Goal: Task Accomplishment & Management: Manage account settings

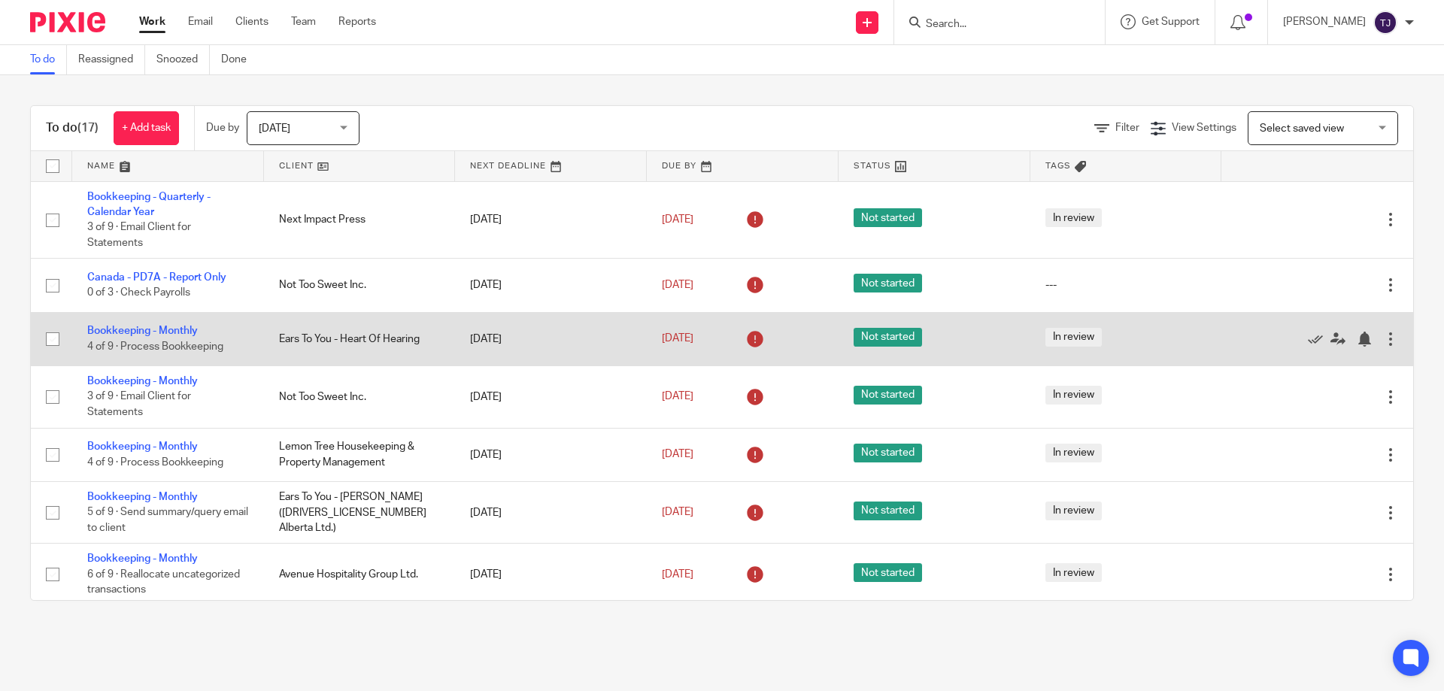
drag, startPoint x: 145, startPoint y: 328, endPoint x: 164, endPoint y: 323, distance: 19.5
click at [145, 328] on link "Bookkeeping - Monthly" at bounding box center [142, 331] width 111 height 11
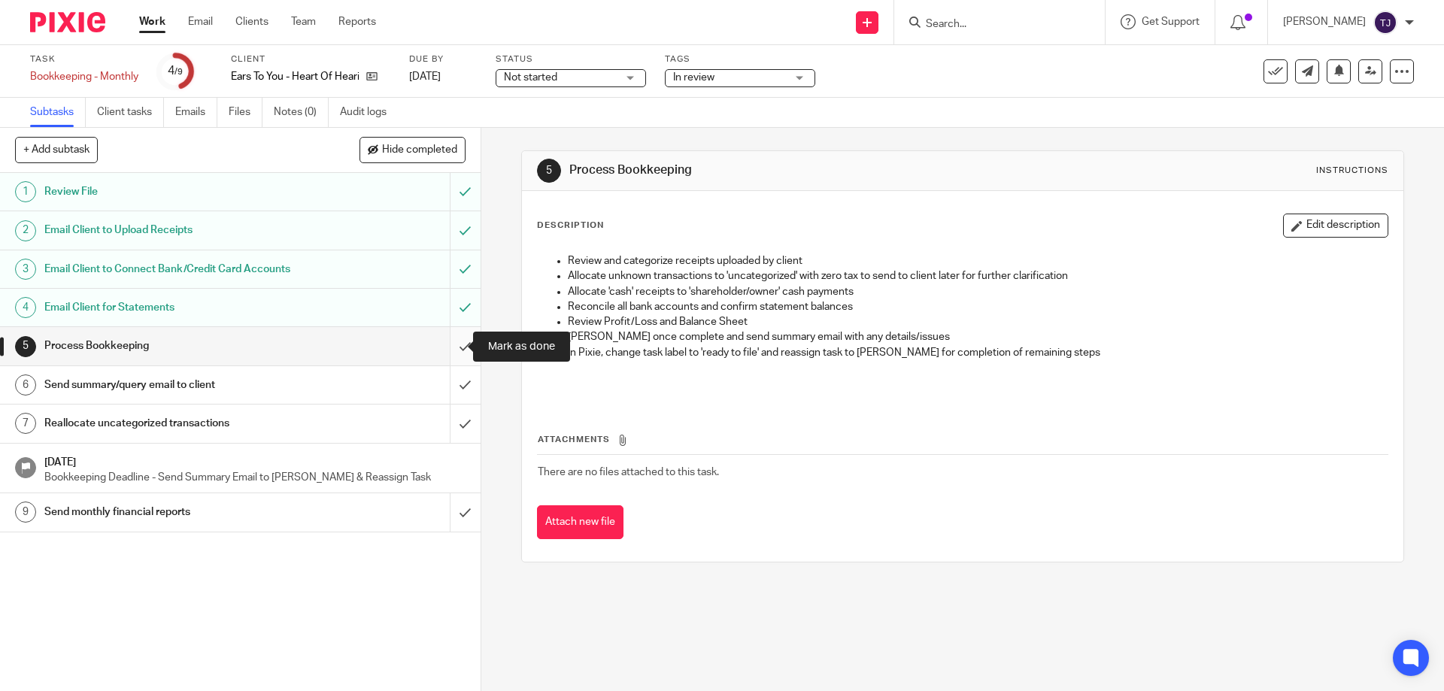
click at [461, 341] on input "submit" at bounding box center [240, 346] width 481 height 38
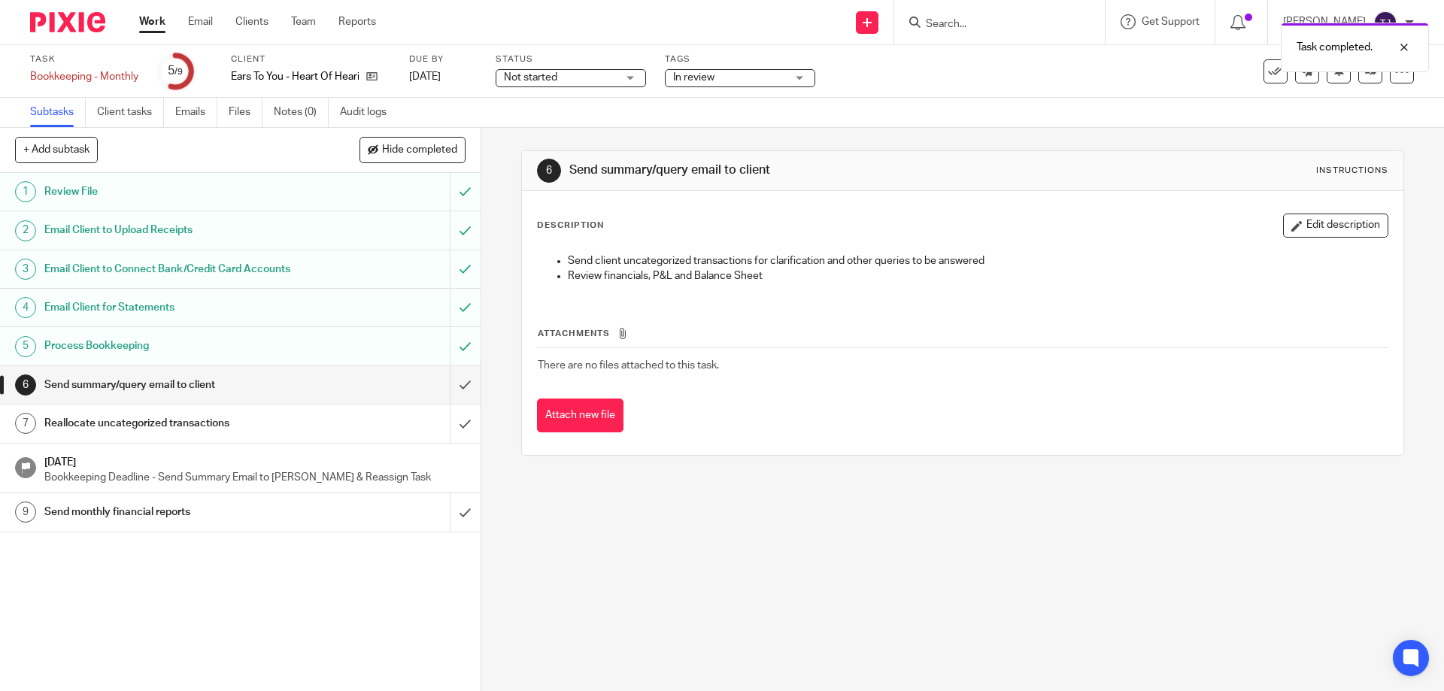
click at [374, 75] on icon at bounding box center [371, 76] width 11 height 11
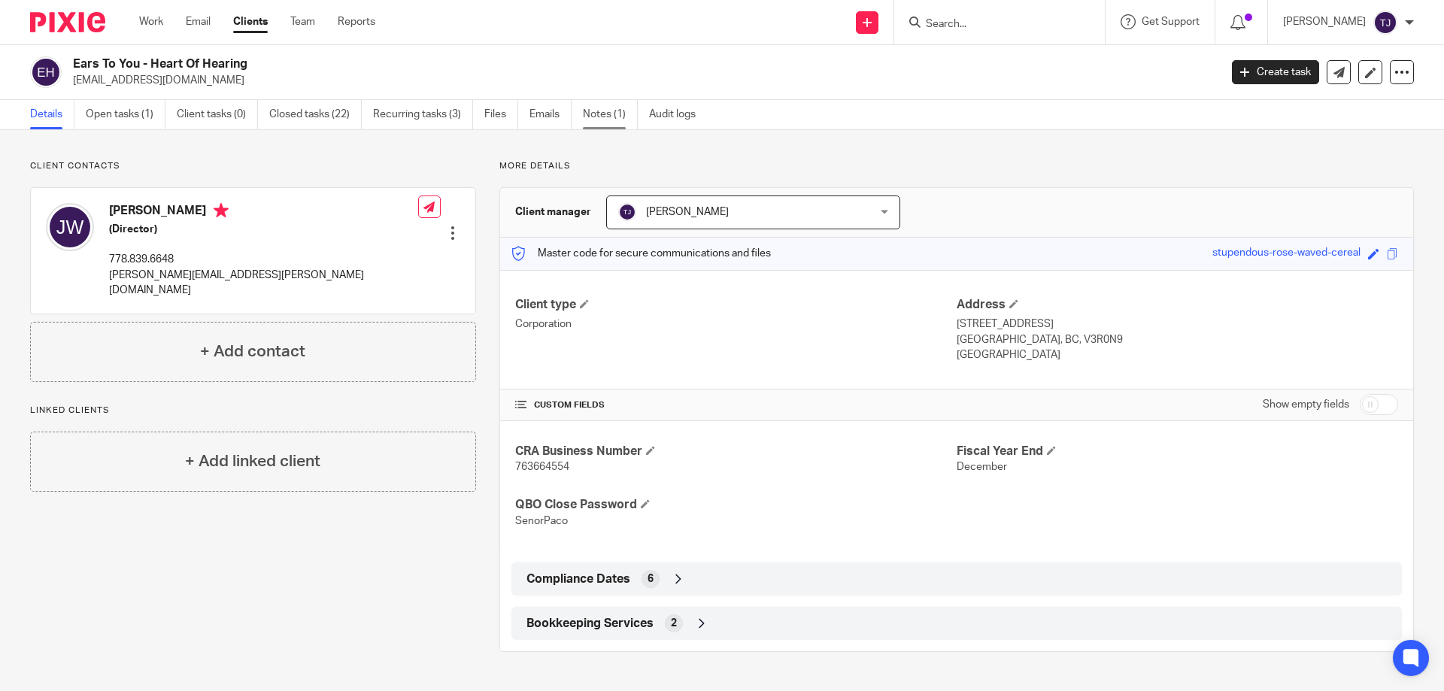
click at [594, 115] on link "Notes (1)" at bounding box center [610, 114] width 55 height 29
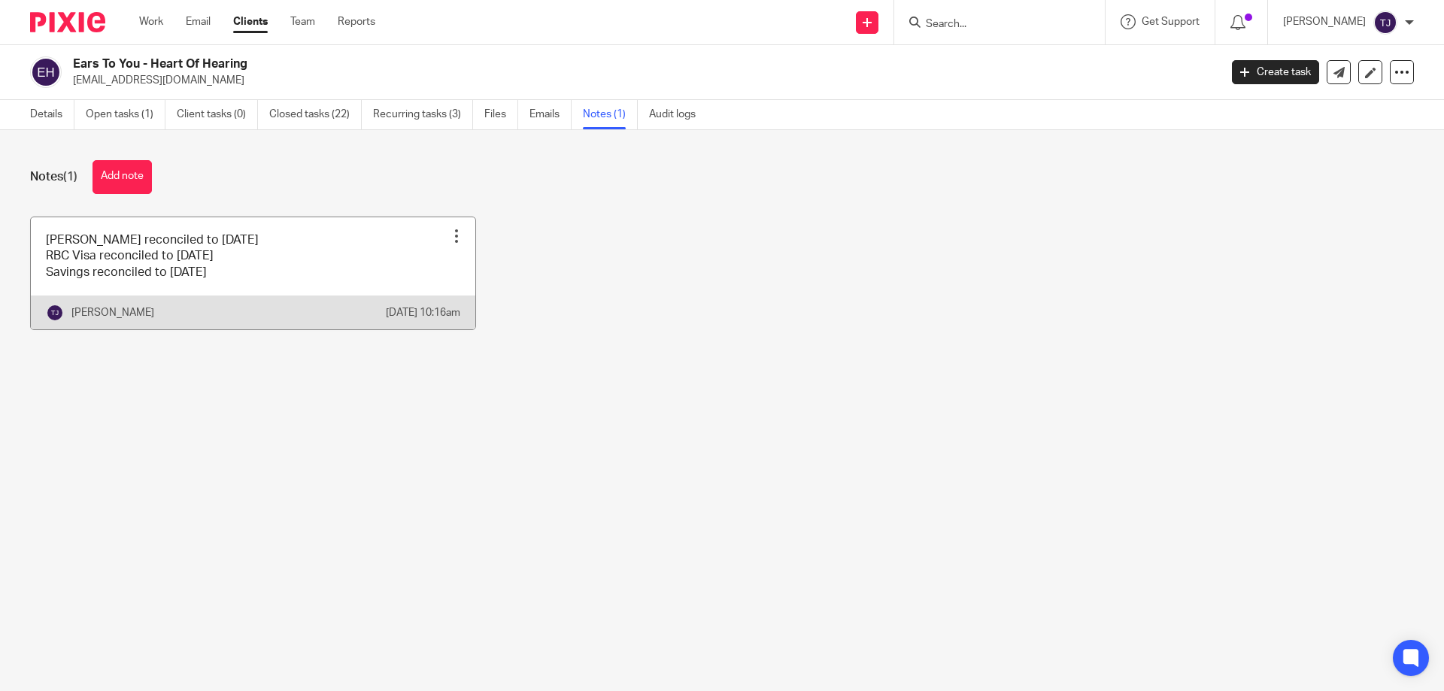
click at [266, 272] on link at bounding box center [253, 273] width 445 height 112
click at [269, 272] on link at bounding box center [253, 273] width 445 height 112
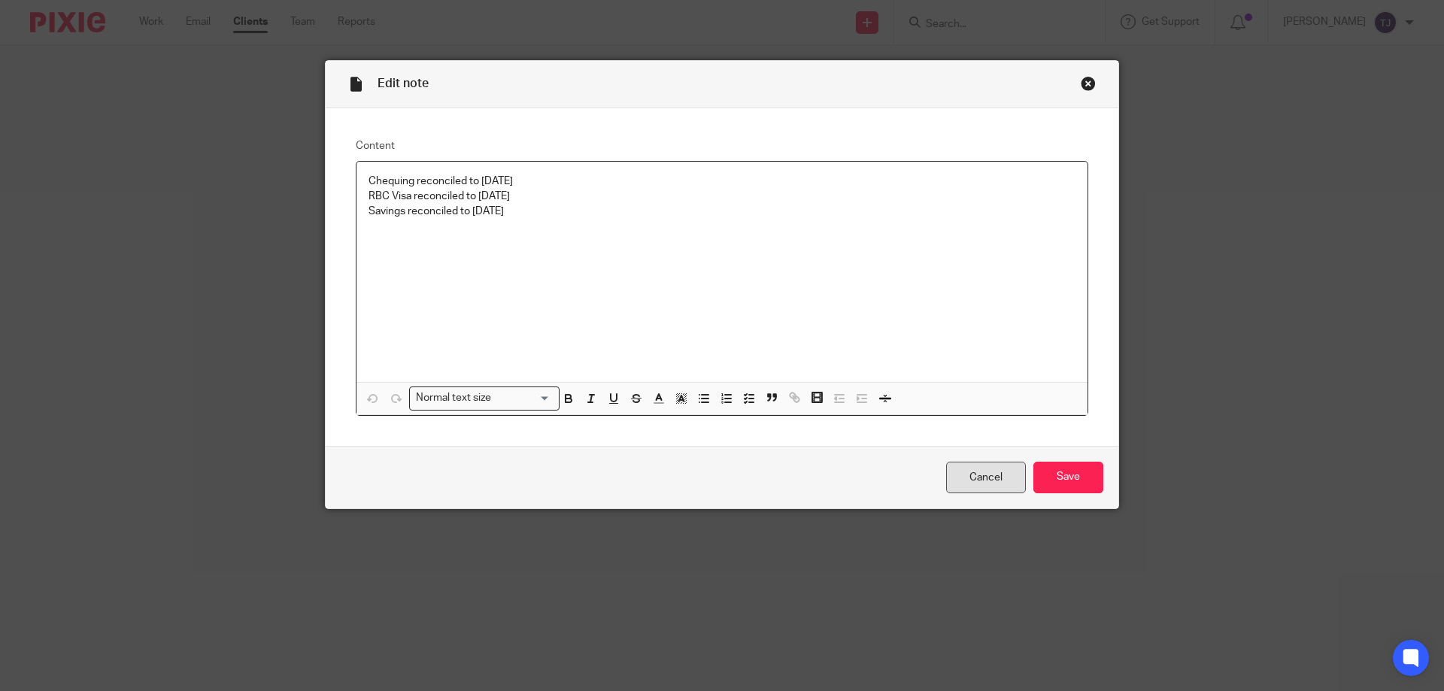
click at [970, 480] on link "Cancel" at bounding box center [986, 478] width 80 height 32
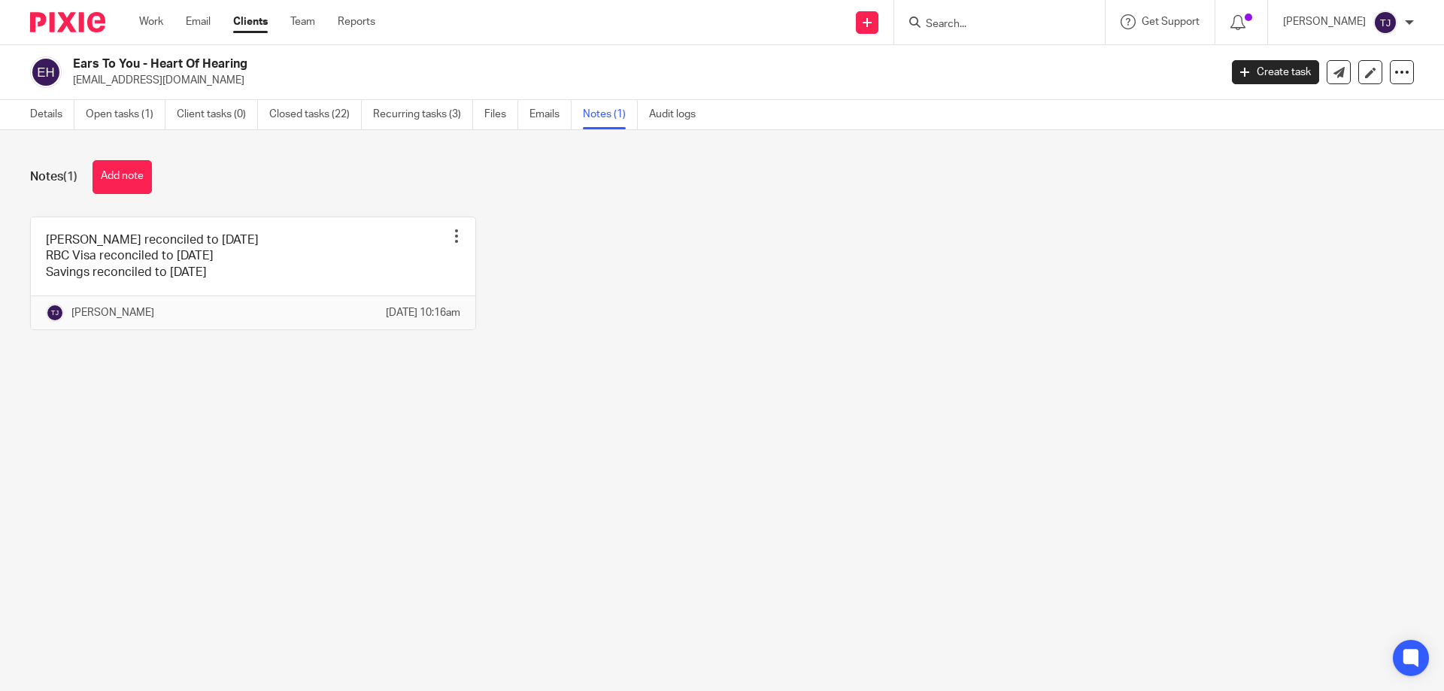
click at [80, 17] on img at bounding box center [67, 22] width 75 height 20
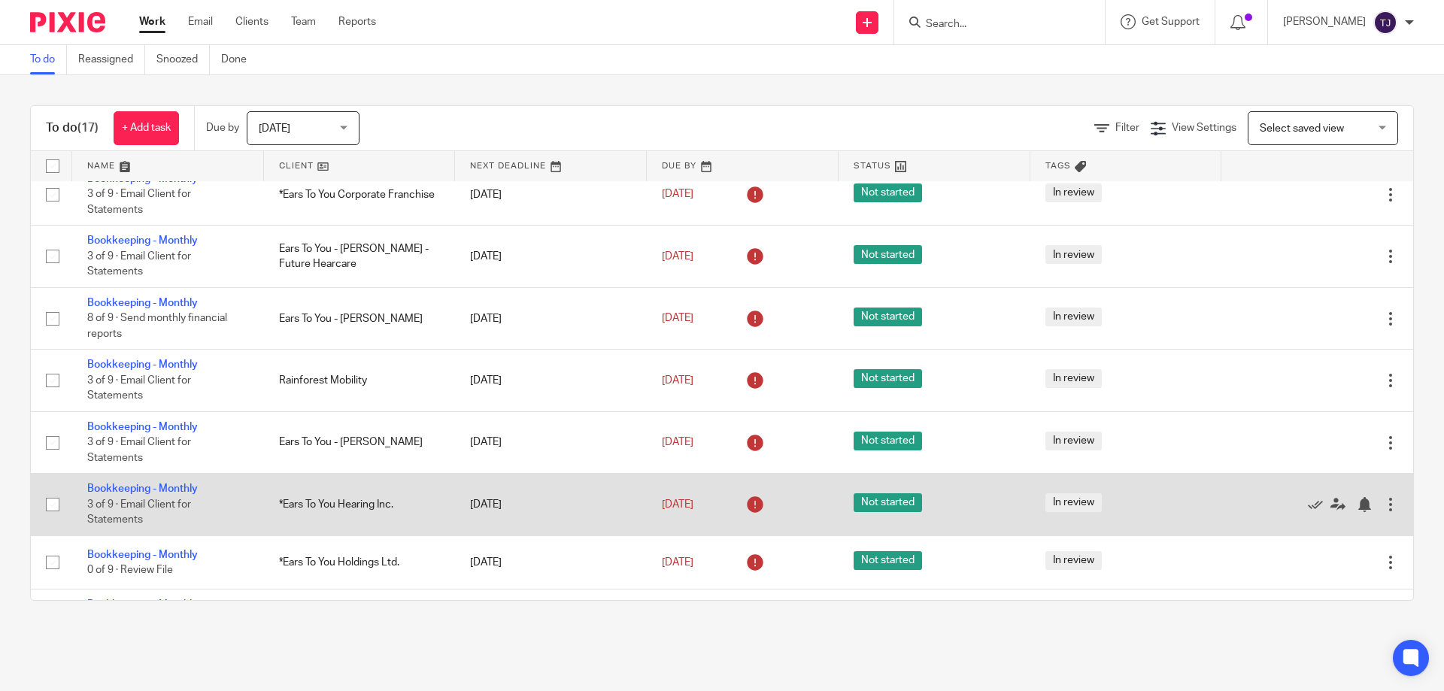
scroll to position [451, 0]
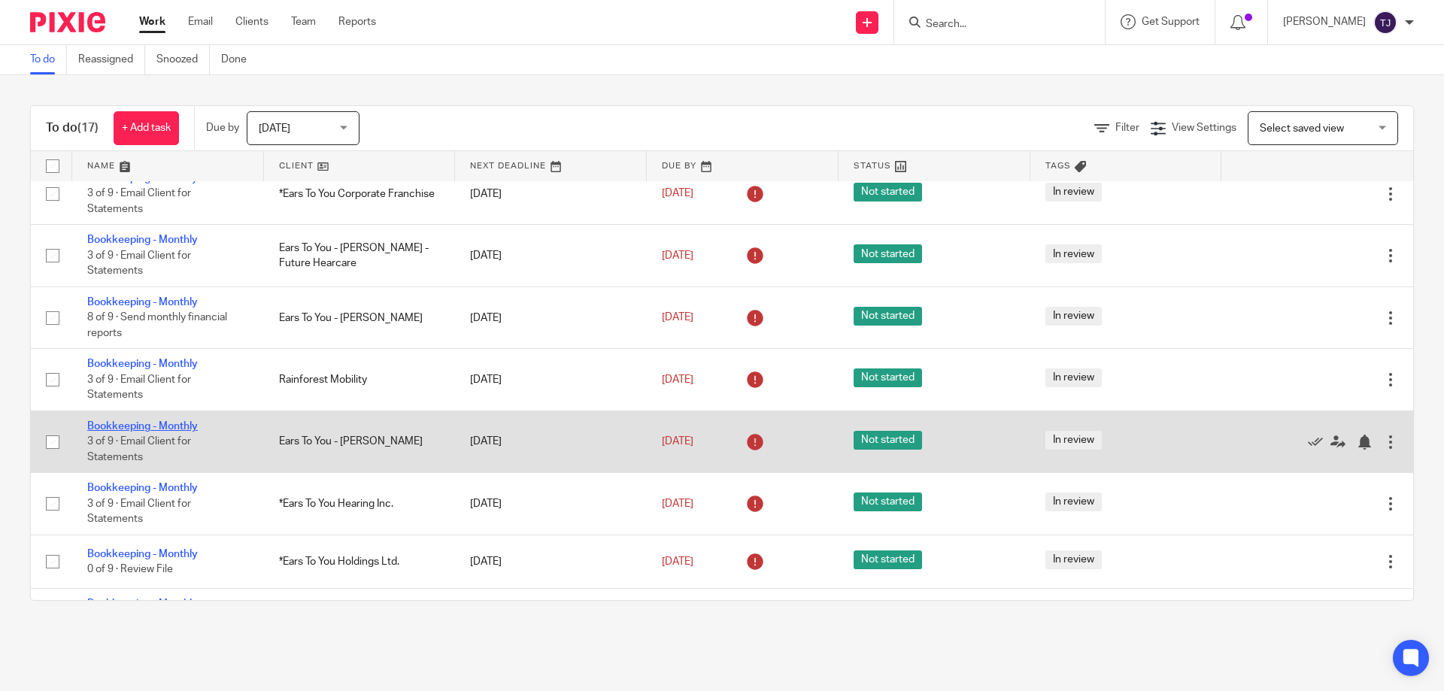
click at [141, 427] on link "Bookkeeping - Monthly" at bounding box center [142, 426] width 111 height 11
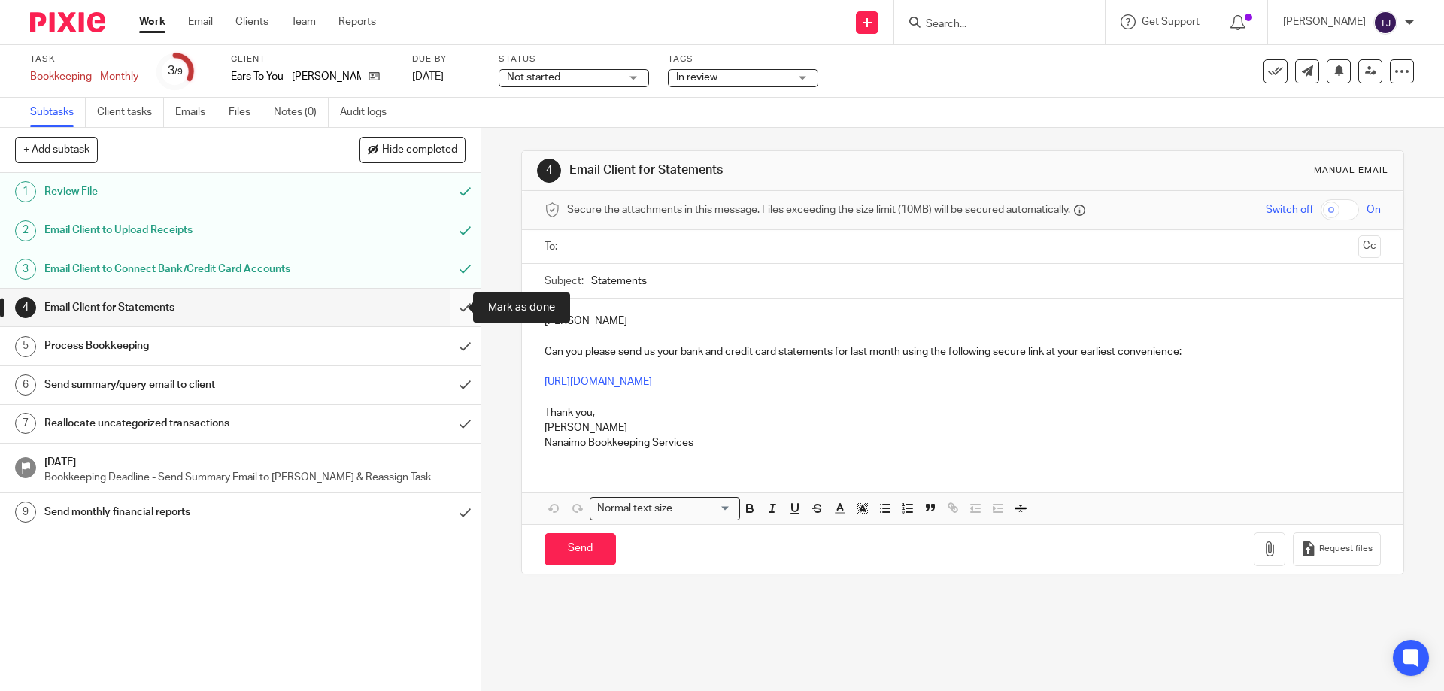
click at [451, 305] on input "submit" at bounding box center [240, 308] width 481 height 38
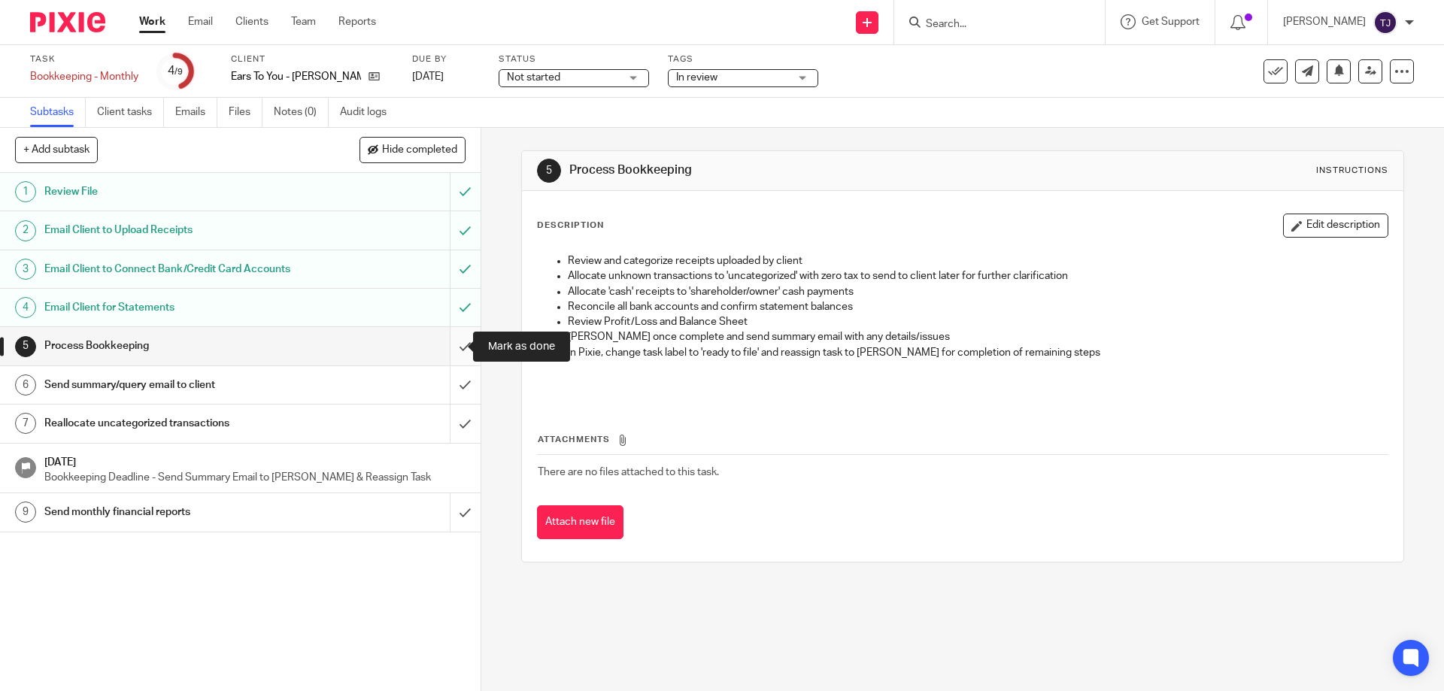
click at [463, 341] on input "submit" at bounding box center [240, 346] width 481 height 38
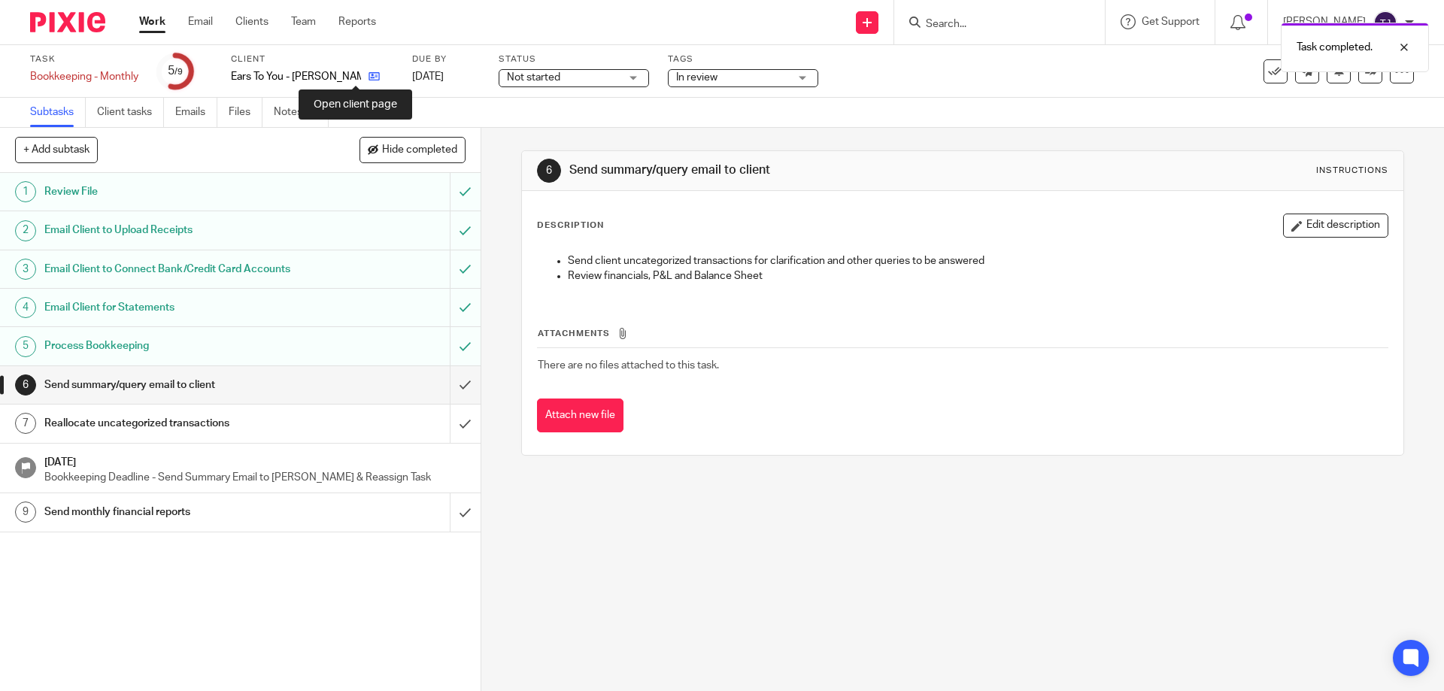
click at [369, 76] on icon at bounding box center [374, 76] width 11 height 11
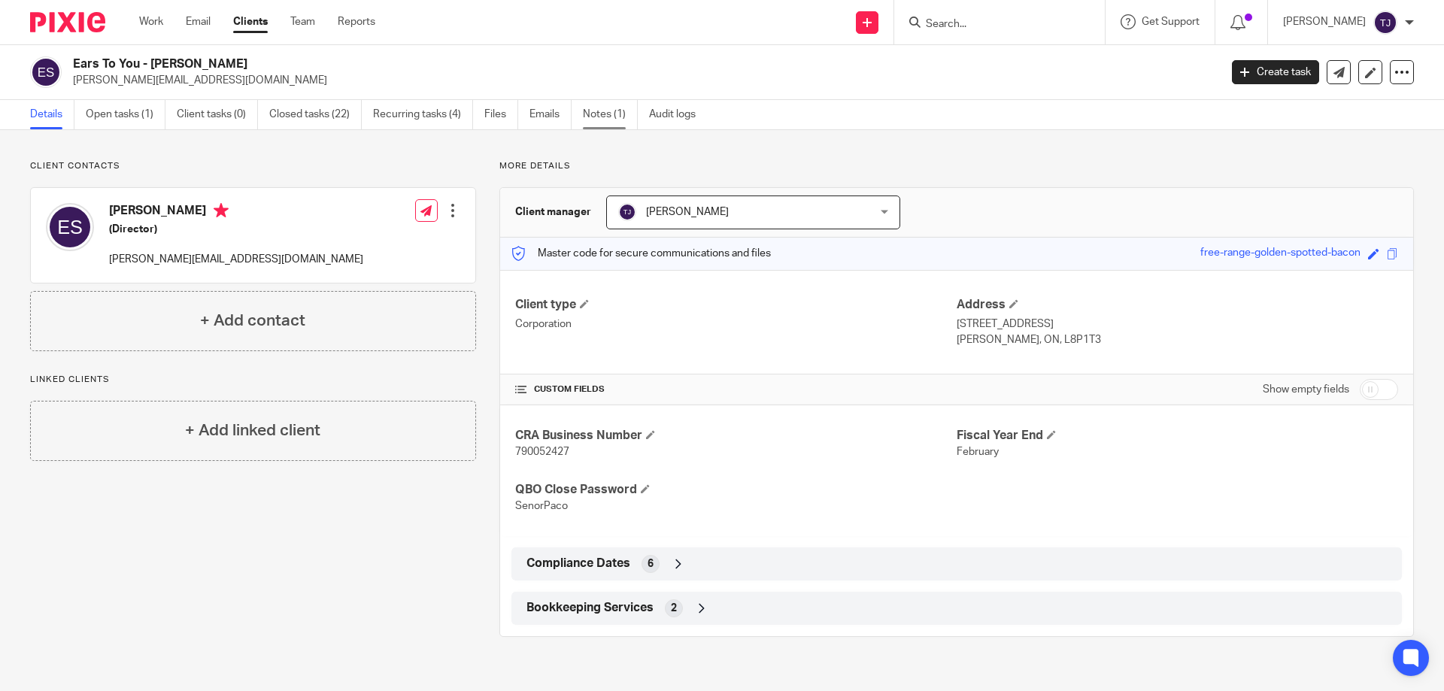
click at [595, 112] on link "Notes (1)" at bounding box center [610, 114] width 55 height 29
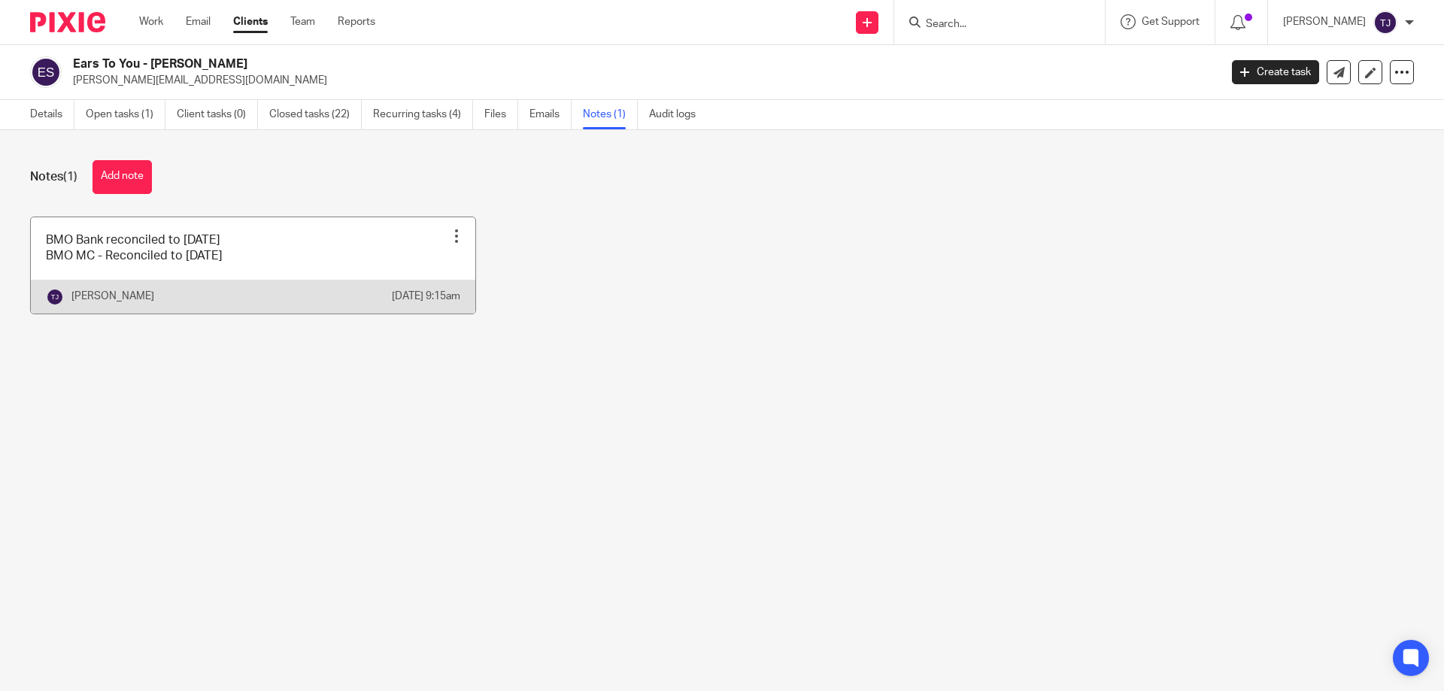
click at [263, 237] on link at bounding box center [253, 265] width 445 height 96
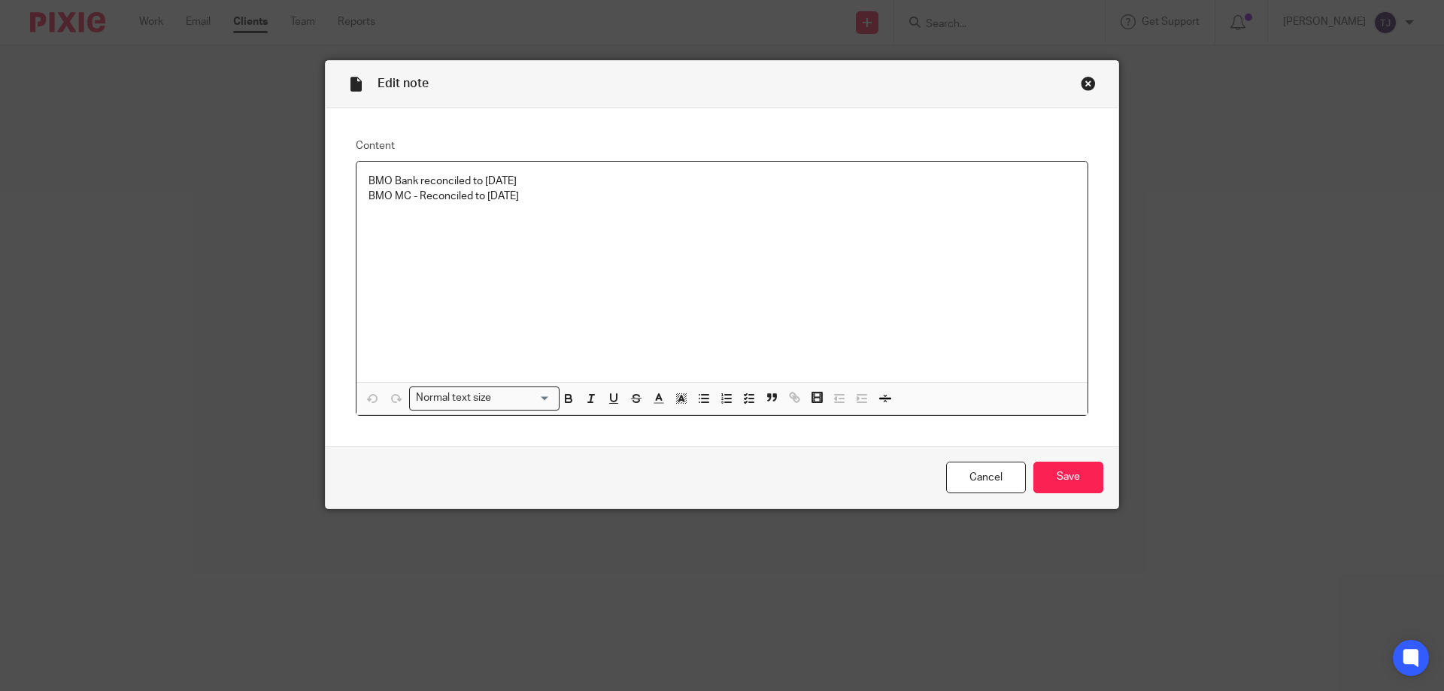
click at [497, 178] on p "BMO Bank reconciled to [DATE]" at bounding box center [722, 181] width 707 height 15
click at [1043, 471] on input "Save" at bounding box center [1069, 478] width 70 height 32
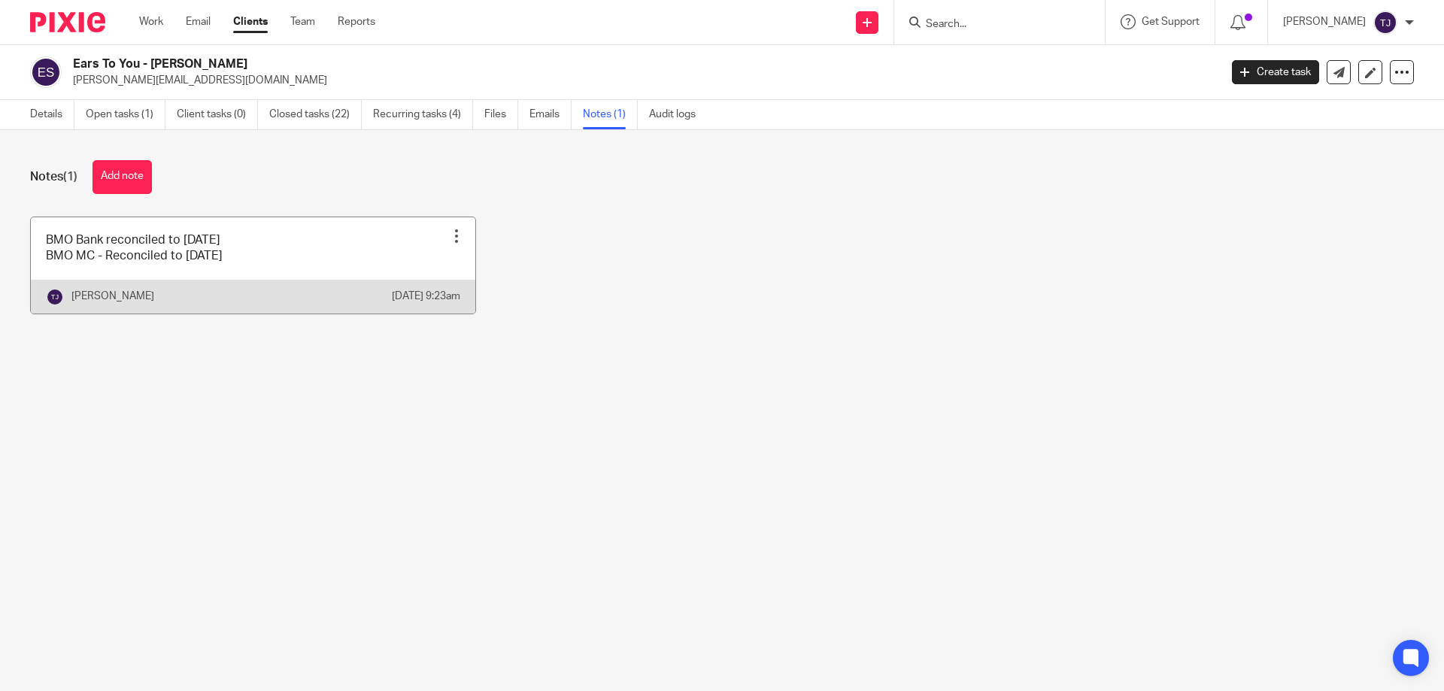
click at [161, 272] on link at bounding box center [253, 265] width 445 height 96
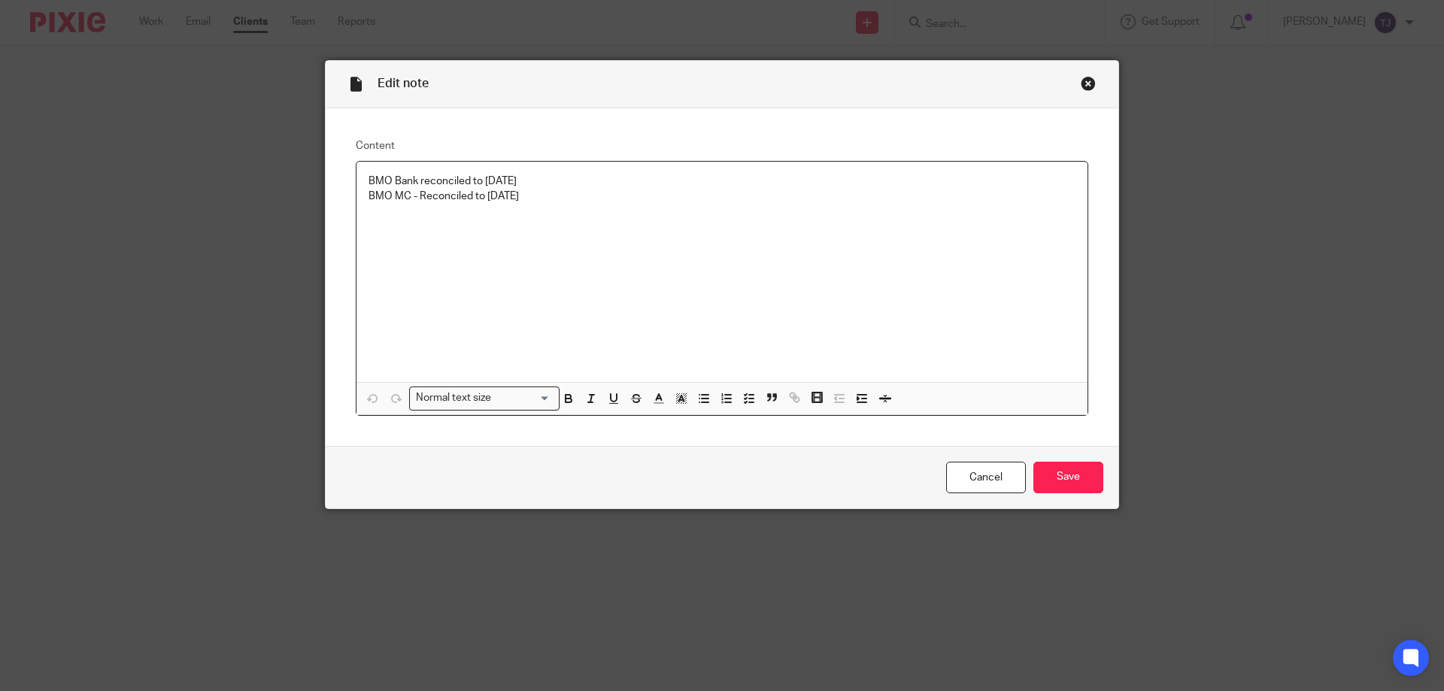
click at [497, 197] on p "BMO MC - Reconciled to Aug 28" at bounding box center [722, 196] width 707 height 15
click at [1063, 480] on input "Save" at bounding box center [1069, 478] width 70 height 32
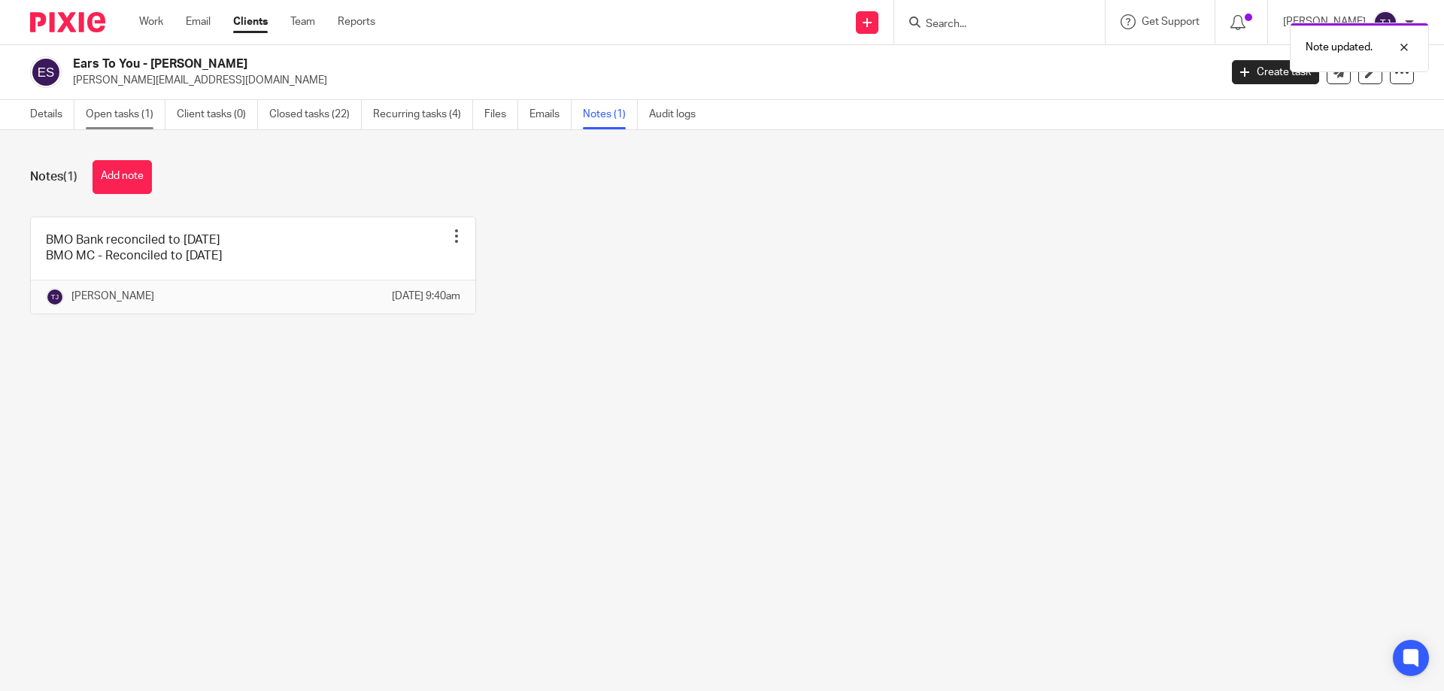
click at [125, 105] on link "Open tasks (1)" at bounding box center [126, 114] width 80 height 29
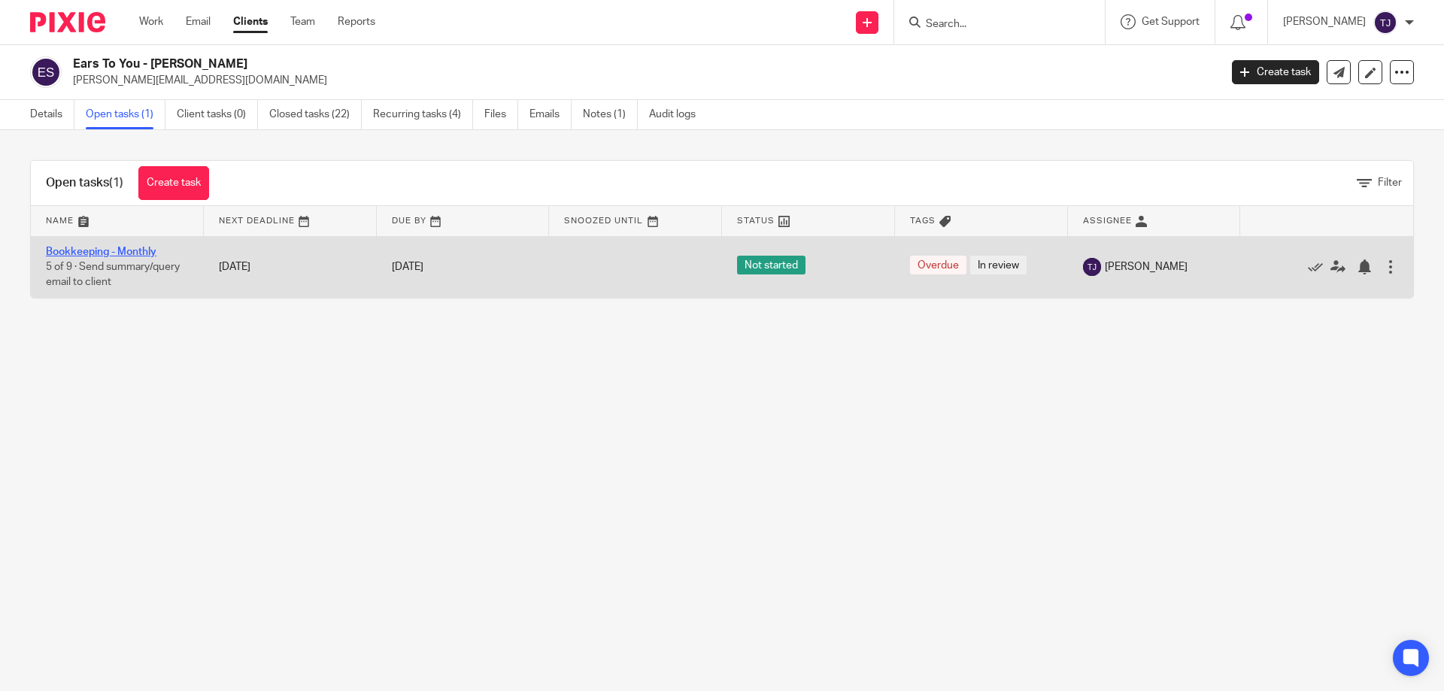
click at [80, 249] on link "Bookkeeping - Monthly" at bounding box center [101, 252] width 111 height 11
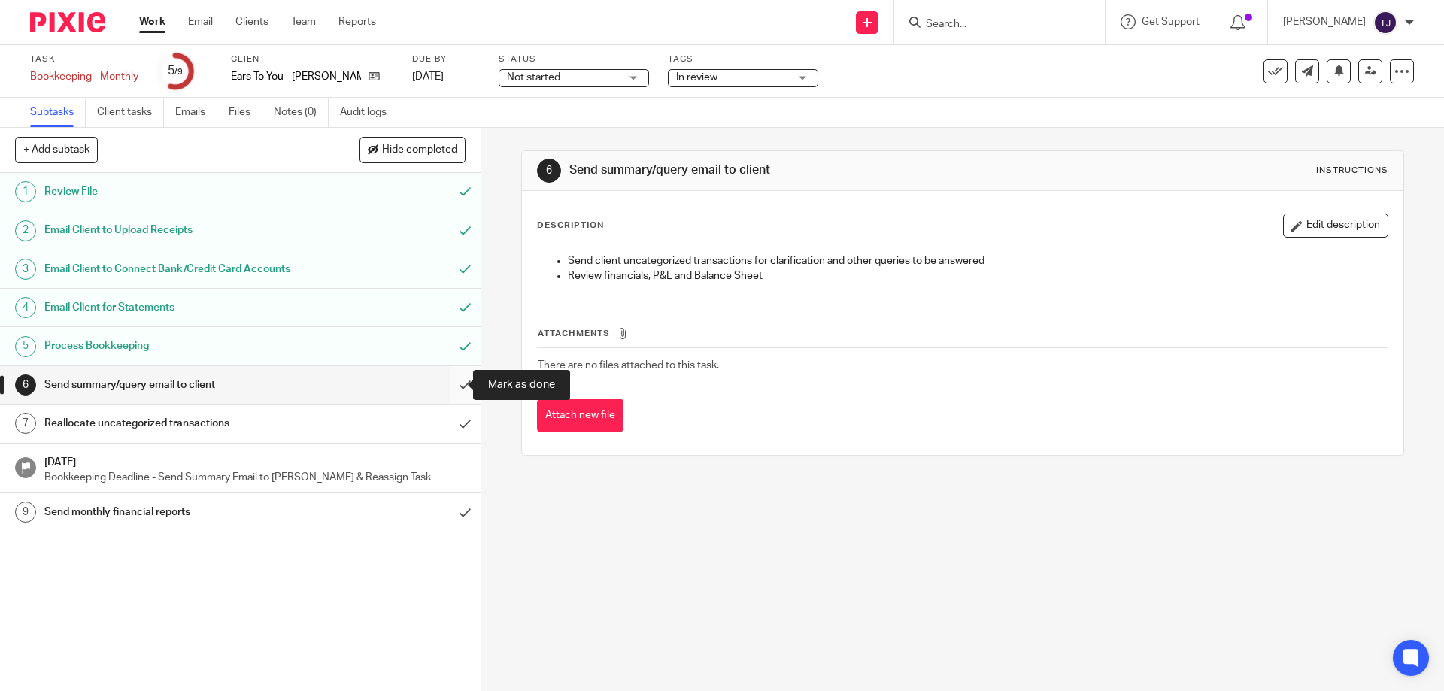
click at [452, 382] on input "submit" at bounding box center [240, 385] width 481 height 38
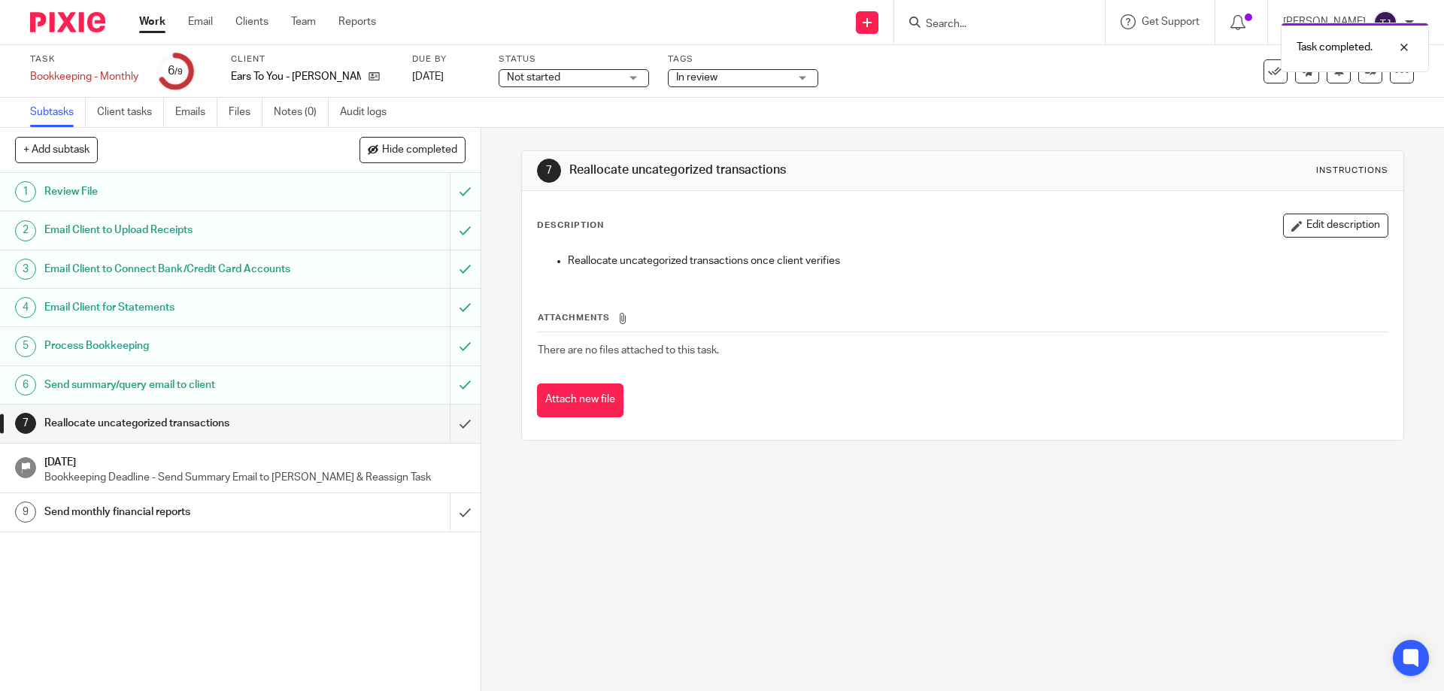
click at [61, 24] on img at bounding box center [67, 22] width 75 height 20
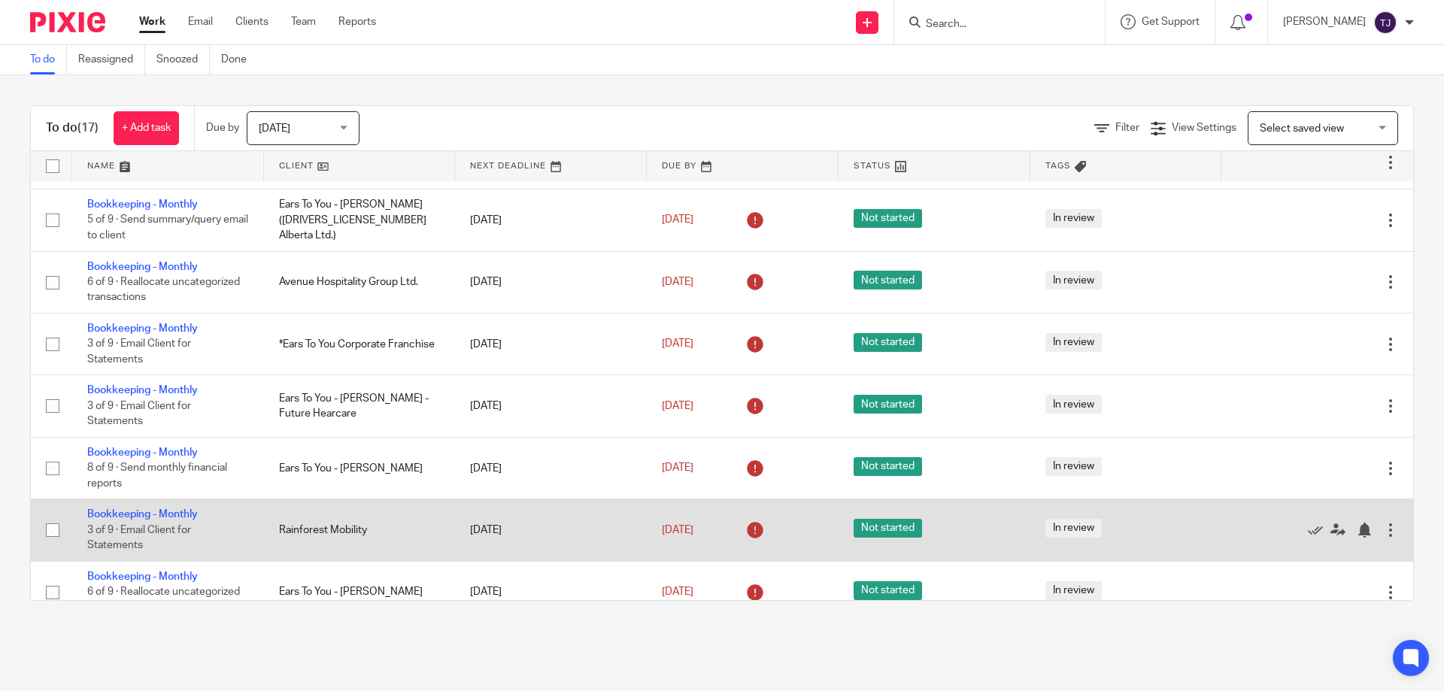
scroll to position [376, 0]
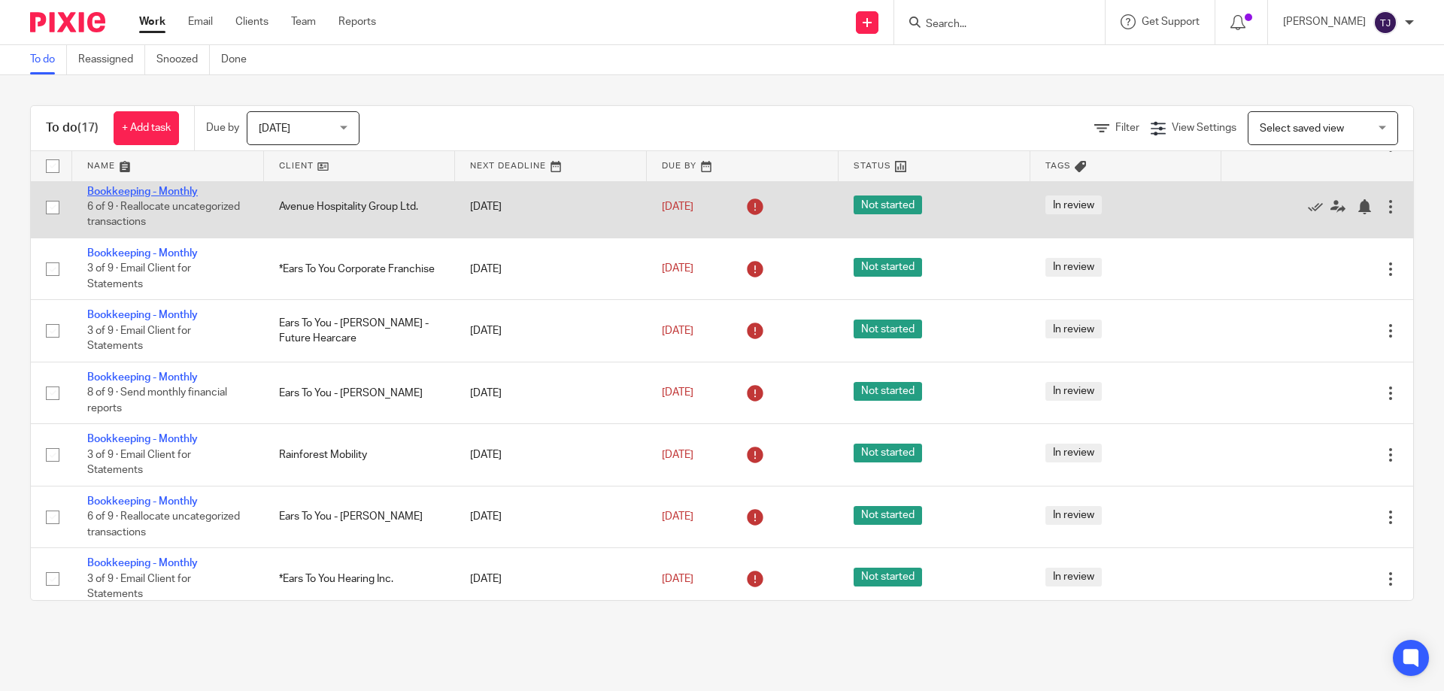
click at [166, 189] on link "Bookkeeping - Monthly" at bounding box center [142, 192] width 111 height 11
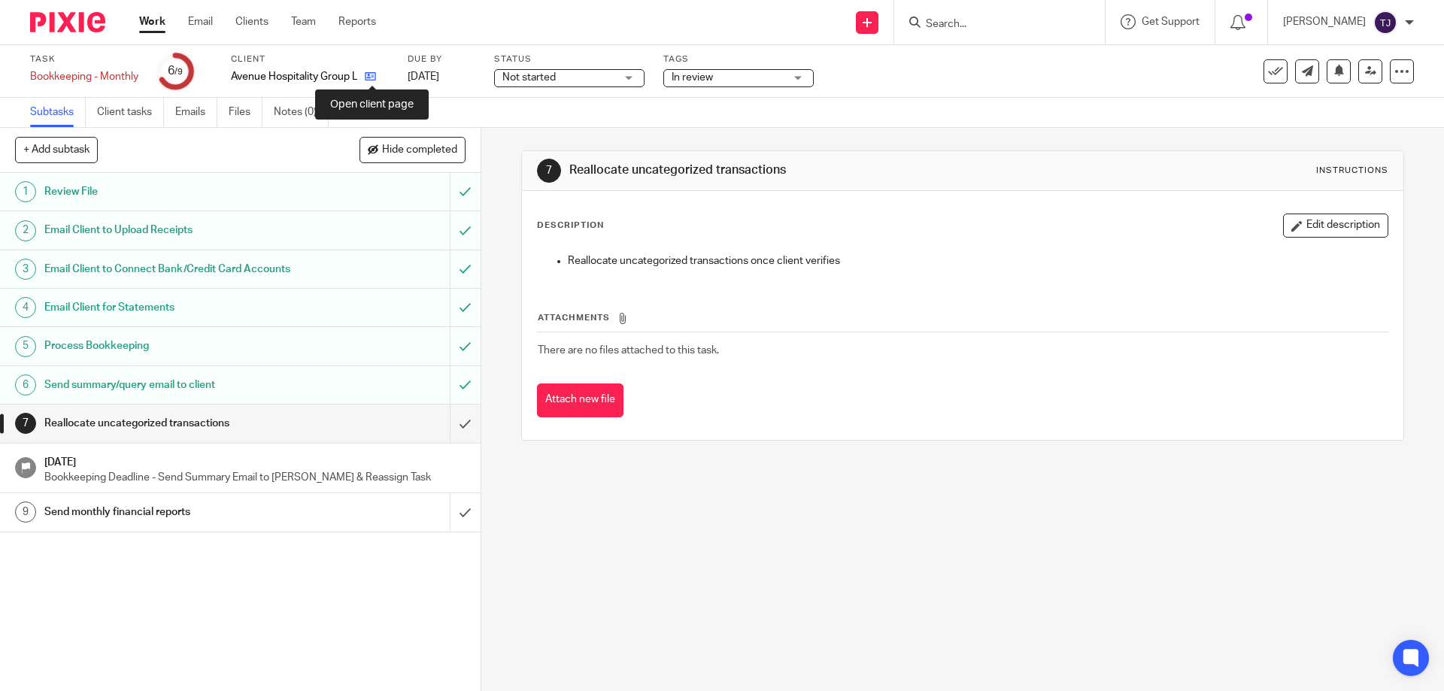
click at [372, 74] on icon at bounding box center [370, 76] width 11 height 11
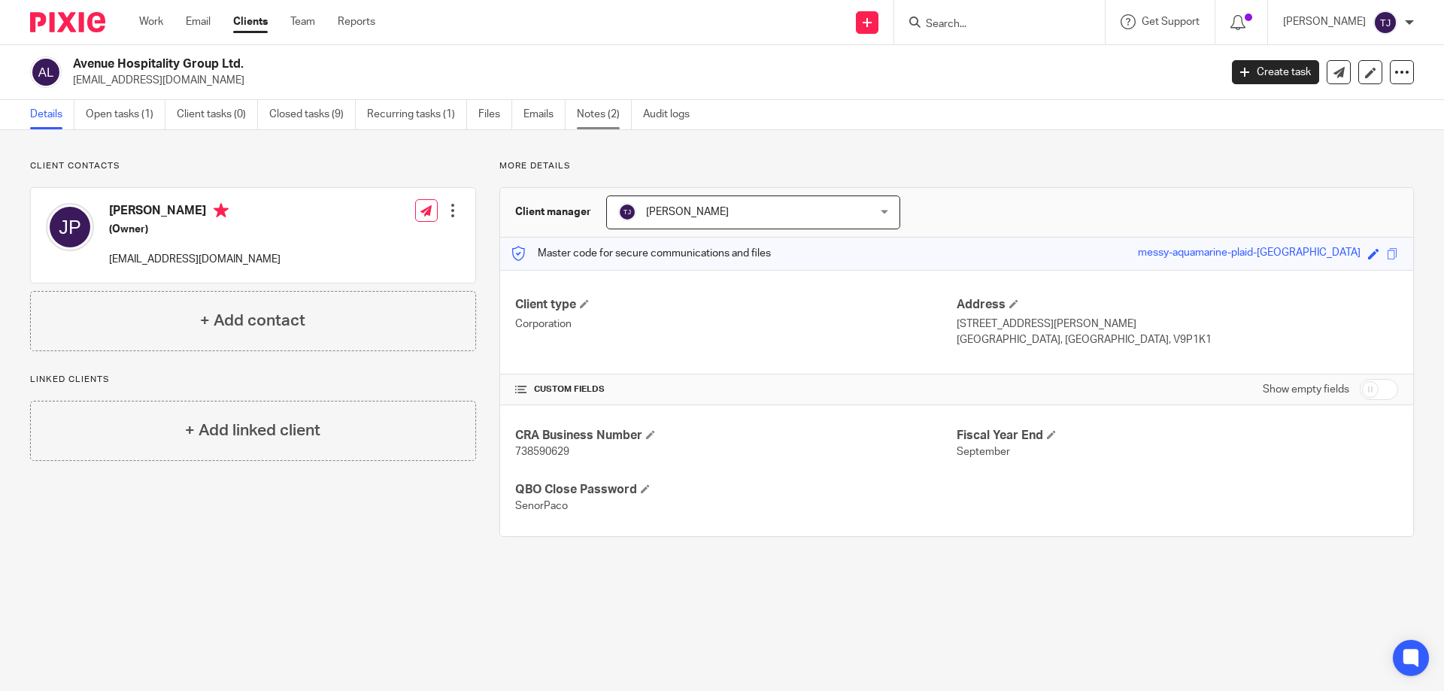
click at [596, 117] on link "Notes (2)" at bounding box center [604, 114] width 55 height 29
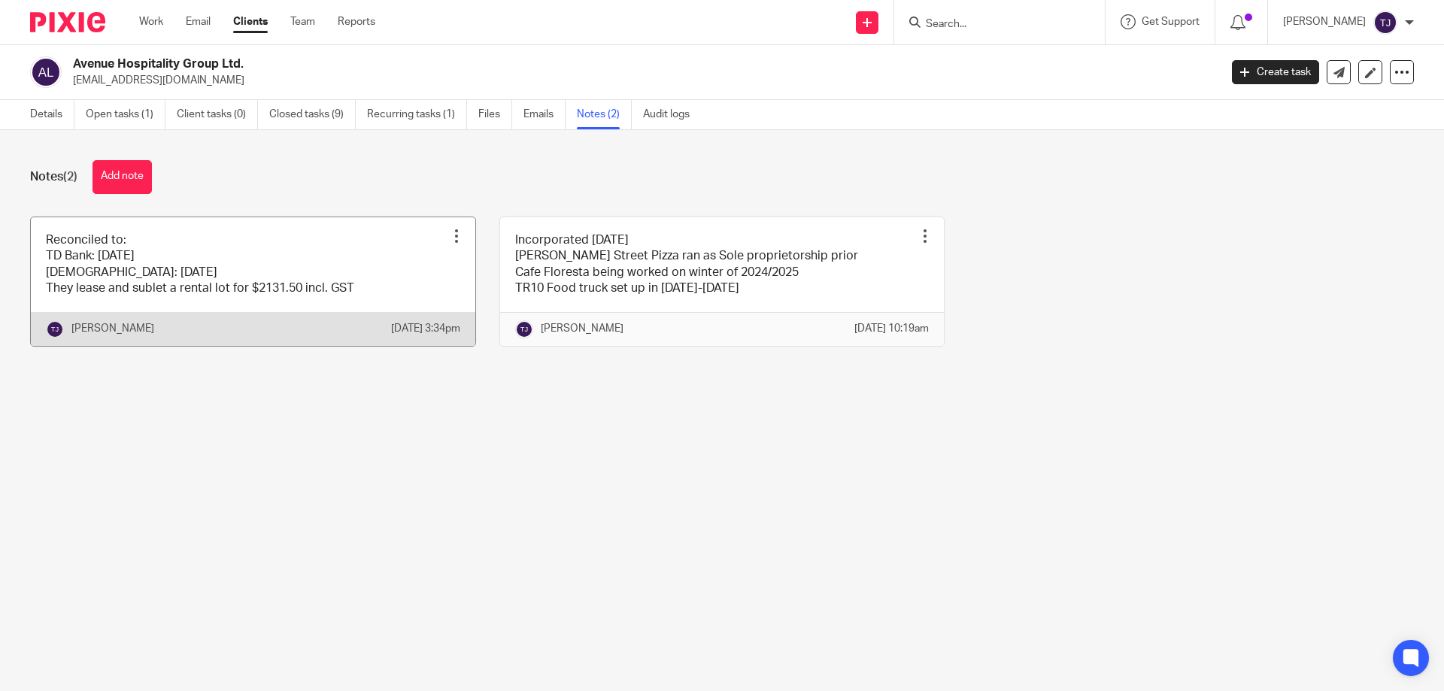
click at [168, 283] on link at bounding box center [253, 281] width 445 height 129
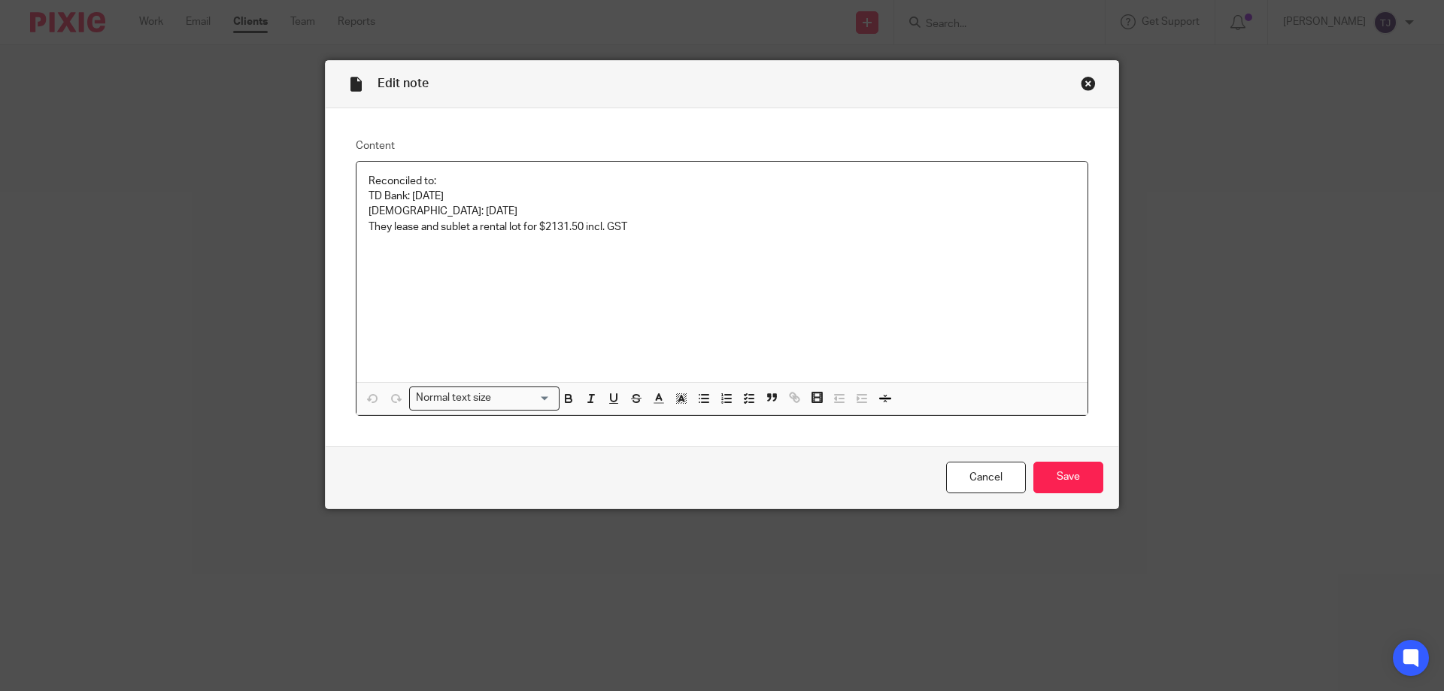
click at [430, 208] on p "TD Visa: Aug 5" at bounding box center [722, 211] width 707 height 15
click at [406, 209] on p "TD Visa: Oct 6" at bounding box center [722, 211] width 707 height 15
click at [544, 241] on div "Reconciled to: TD Bank: Sept 29 TD Visa: Oct 6 They lease and sublet a rental l…" at bounding box center [722, 272] width 731 height 220
click at [1050, 483] on input "Save" at bounding box center [1069, 478] width 70 height 32
